Goal: Find specific page/section: Find specific page/section

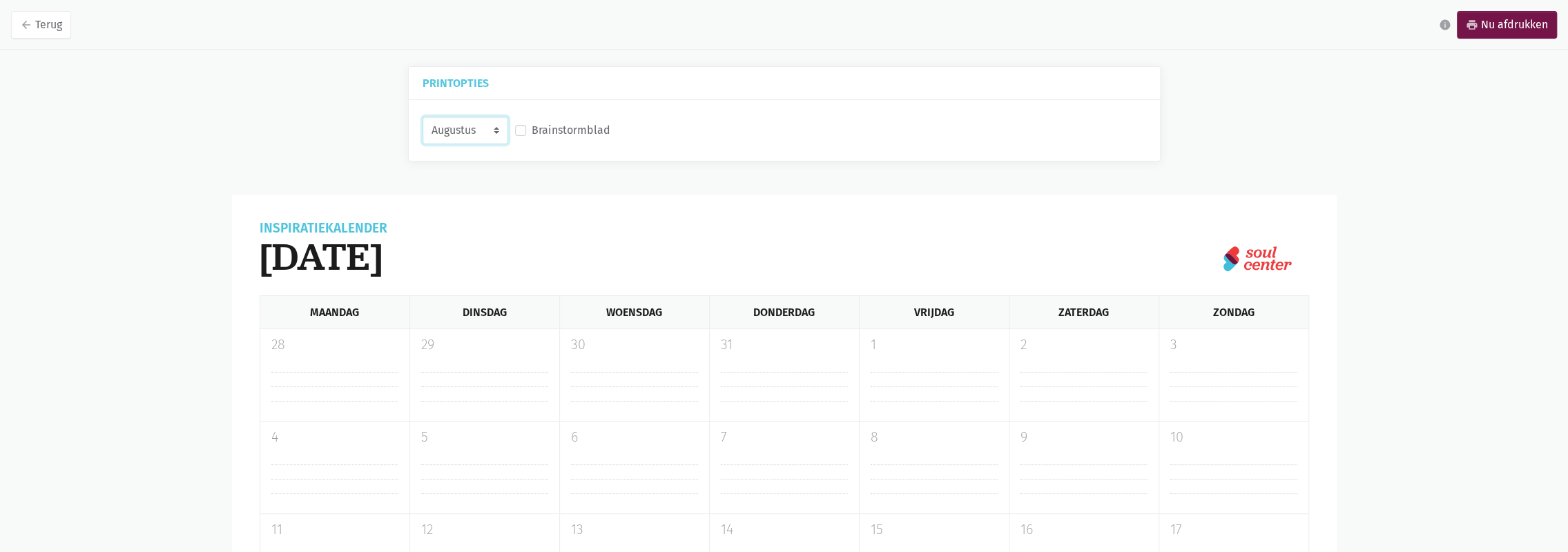
click at [481, 127] on select "Augustus September Oktober November" at bounding box center [465, 130] width 86 height 27
click at [422, 116] on select "Augustus September Oktober November" at bounding box center [465, 130] width 86 height 27
click at [482, 136] on select "Augustus September Oktober November" at bounding box center [465, 130] width 86 height 27
click at [422, 116] on select "Augustus September Oktober November" at bounding box center [465, 130] width 86 height 27
click at [466, 140] on select "Augustus September Oktober November" at bounding box center [465, 130] width 86 height 27
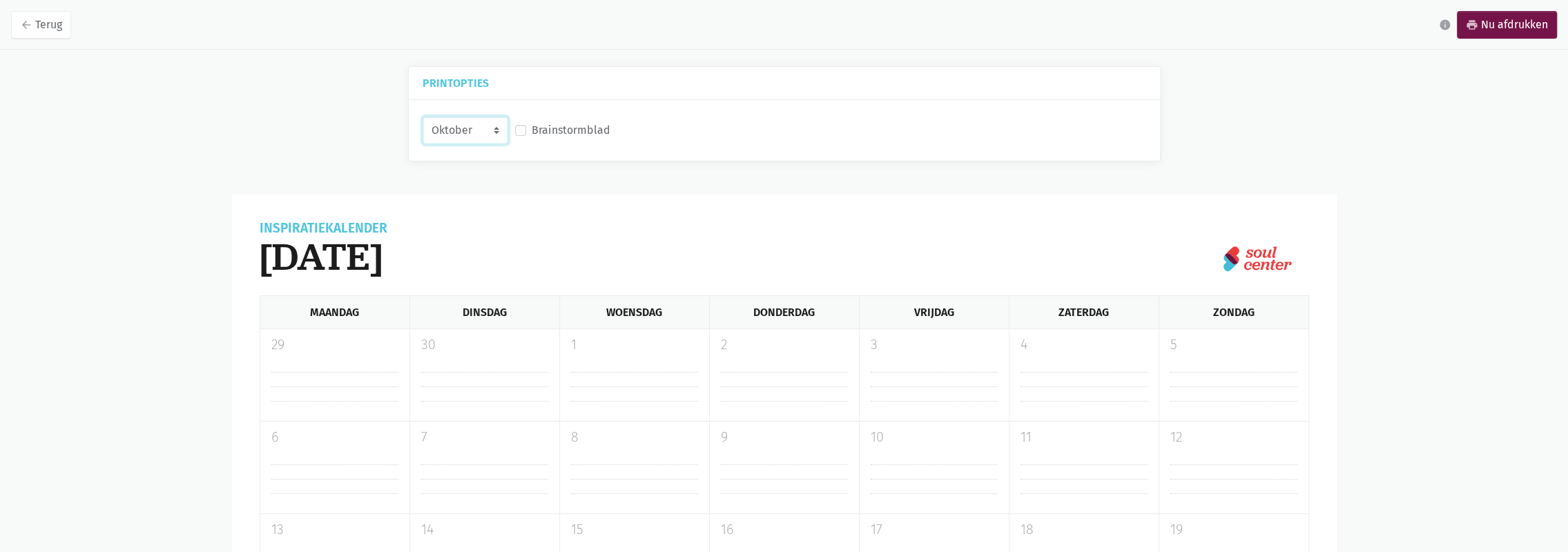
select select "9-2025"
click at [422, 116] on select "Augustus September Oktober November" at bounding box center [465, 130] width 86 height 27
